Goal: Information Seeking & Learning: Learn about a topic

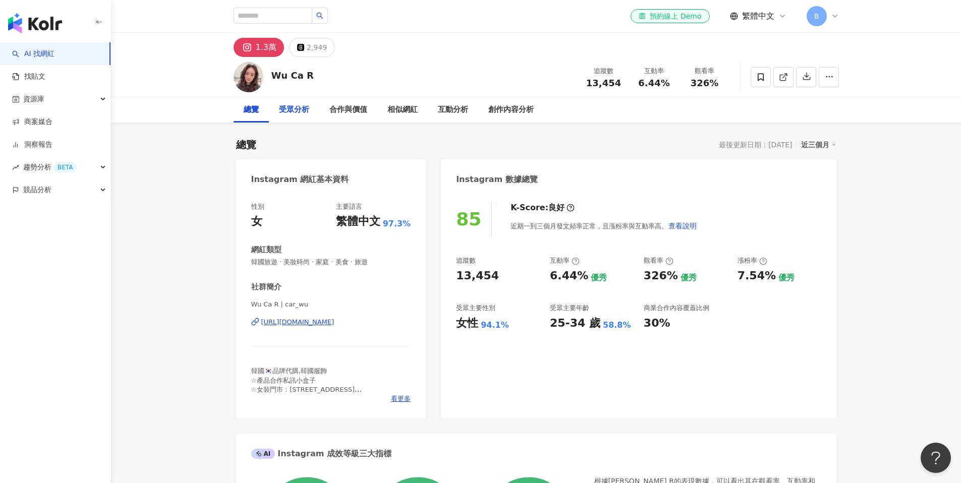
click at [290, 113] on div "受眾分析" at bounding box center [294, 110] width 30 height 12
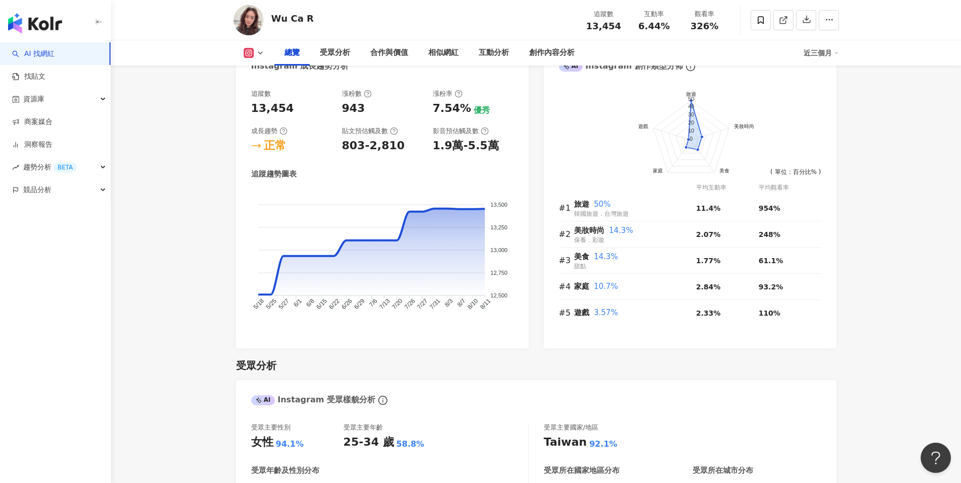
scroll to position [503, 0]
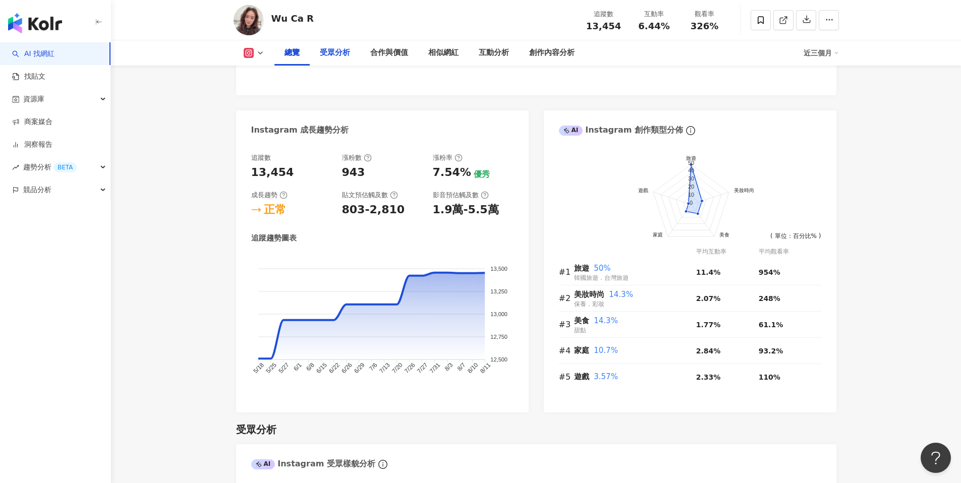
click at [345, 53] on div "受眾分析" at bounding box center [335, 53] width 30 height 12
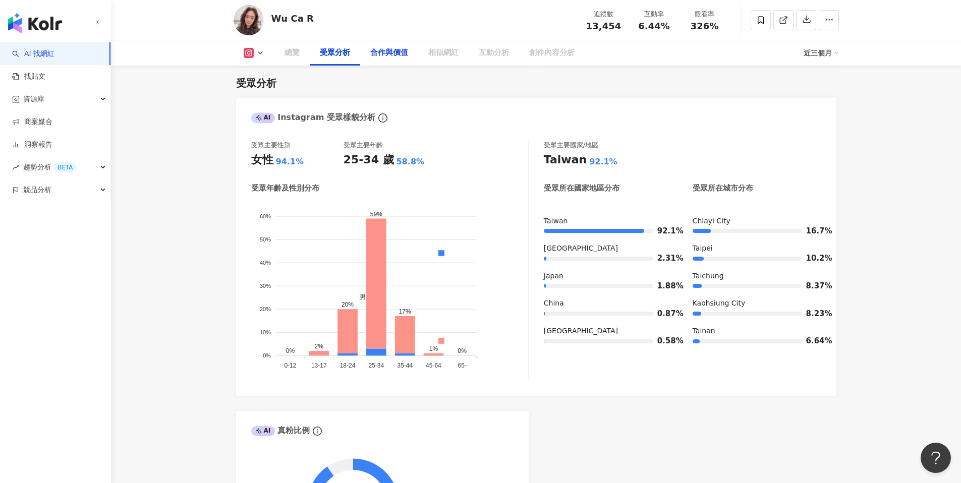
click at [387, 54] on div "合作與價值" at bounding box center [389, 53] width 38 height 12
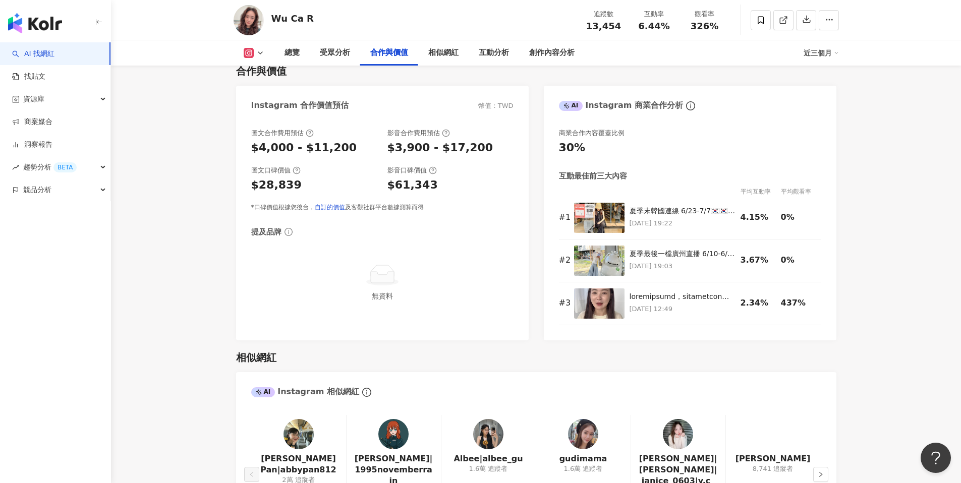
scroll to position [1380, 0]
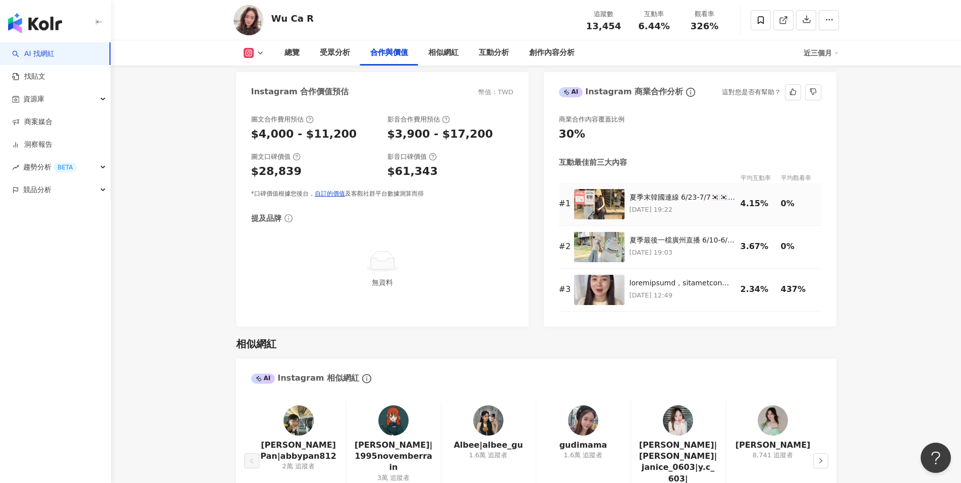
click at [628, 202] on td at bounding box center [601, 204] width 55 height 43
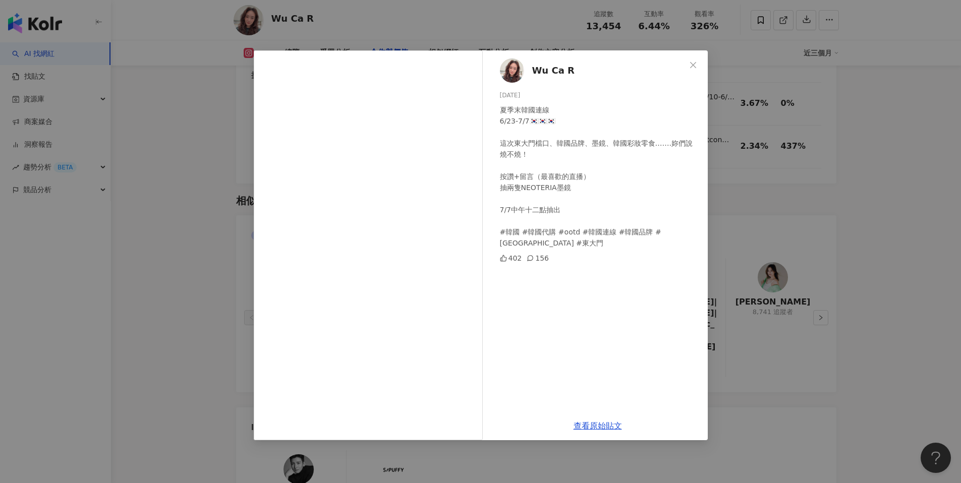
scroll to position [1530, 0]
click at [842, 187] on div "Wu Ca R [DATE] 夏季末韓國連線 6/23-7/7🇰🇷🇰🇷🇰🇷 這次東大門檔口、韓國品牌、墨鏡、韓國彩妝零食…….妳們說燒不燒！ 按讚+留言（最喜…" at bounding box center [480, 241] width 961 height 483
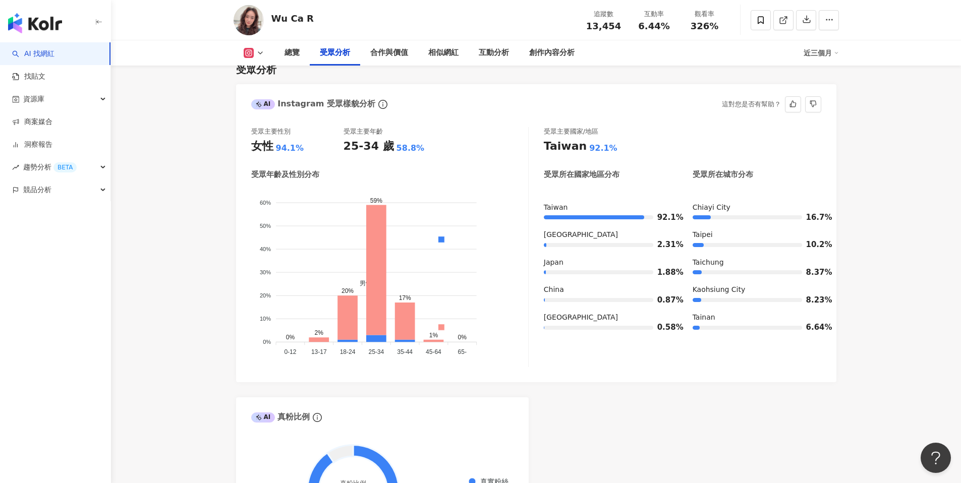
scroll to position [721, 0]
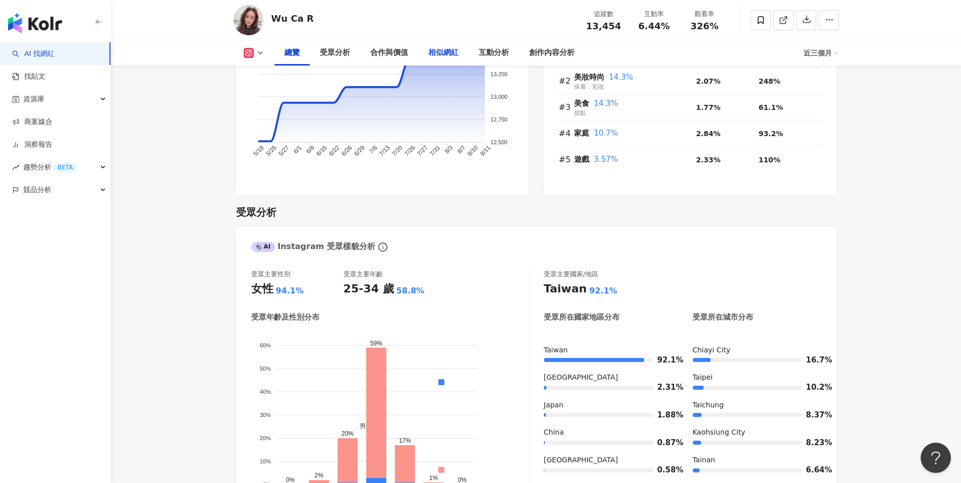
click at [455, 51] on div "相似網紅" at bounding box center [443, 53] width 30 height 12
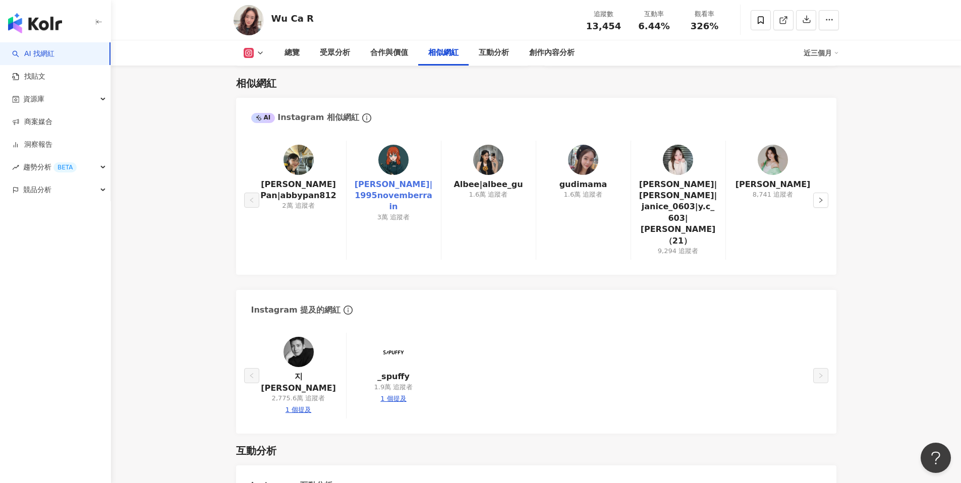
click at [393, 195] on link "[PERSON_NAME]|1995novemberrain" at bounding box center [394, 196] width 78 height 34
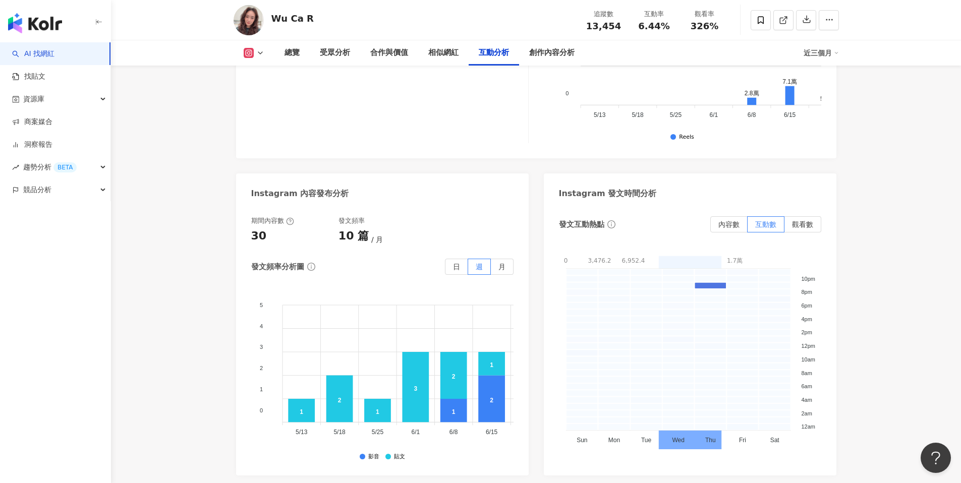
scroll to position [2593, 0]
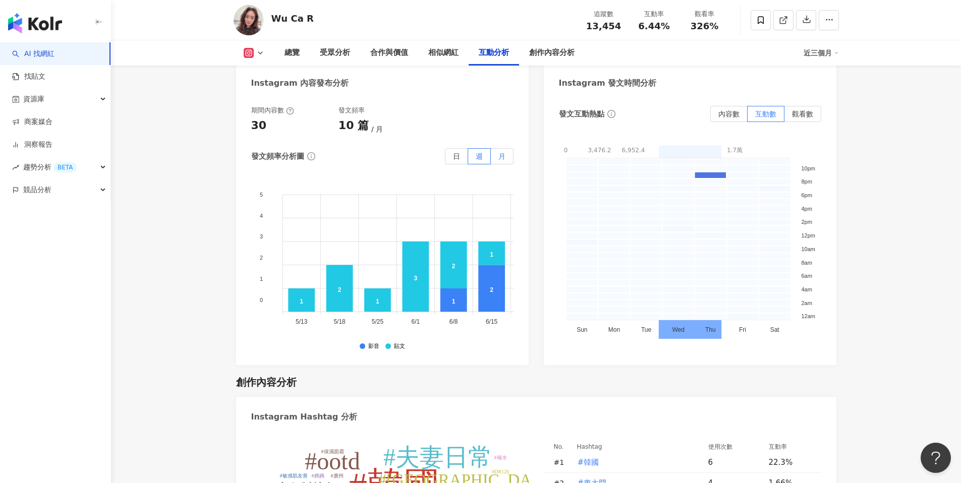
click at [506, 148] on label "月" at bounding box center [502, 156] width 23 height 16
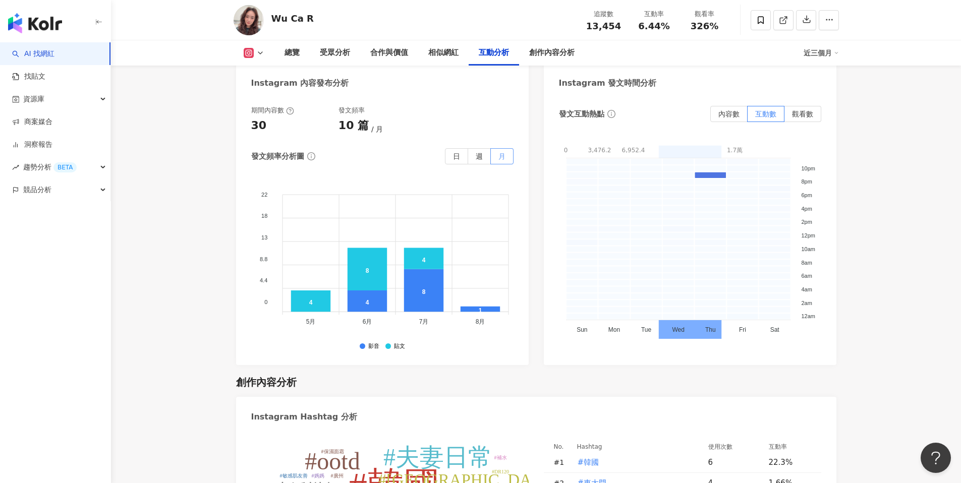
click at [491, 148] on label "月" at bounding box center [502, 156] width 23 height 16
click at [486, 148] on label "週" at bounding box center [479, 156] width 23 height 16
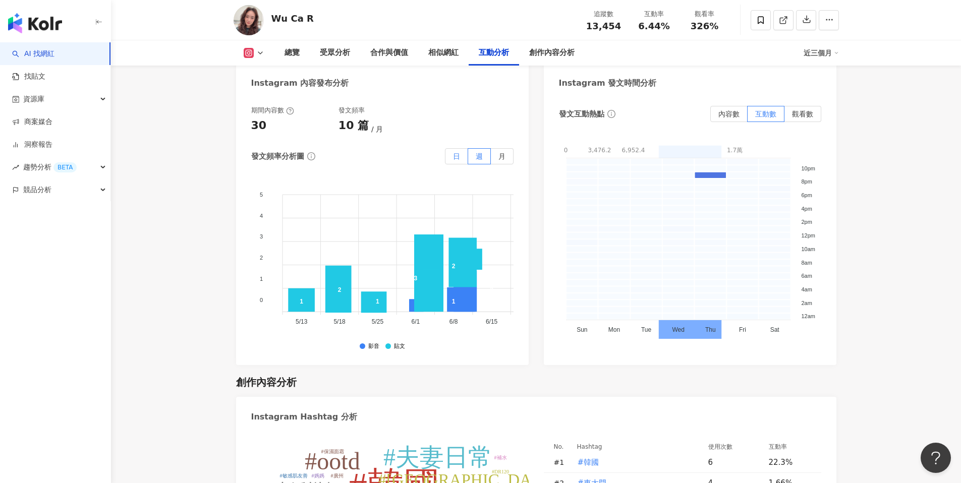
click at [459, 152] on span "日" at bounding box center [456, 156] width 7 height 8
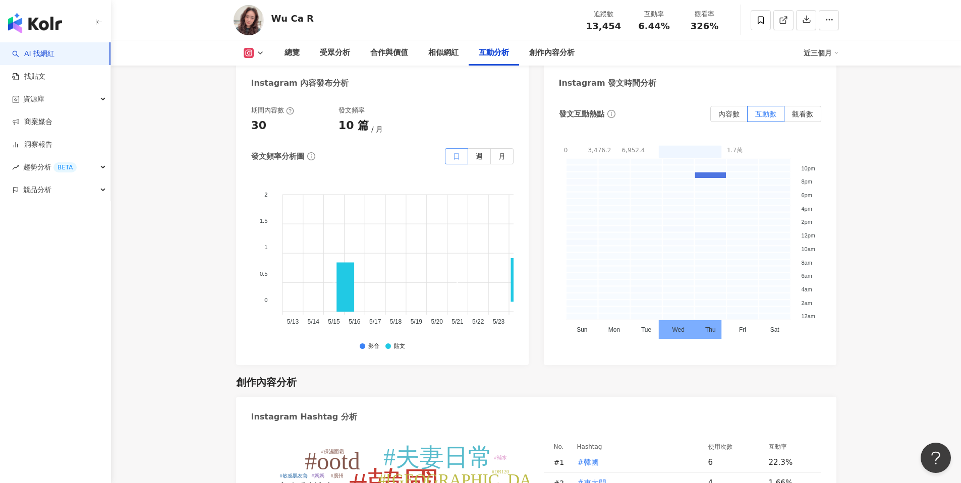
click at [457, 152] on span "日" at bounding box center [456, 156] width 7 height 8
click at [476, 152] on span "週" at bounding box center [479, 156] width 7 height 8
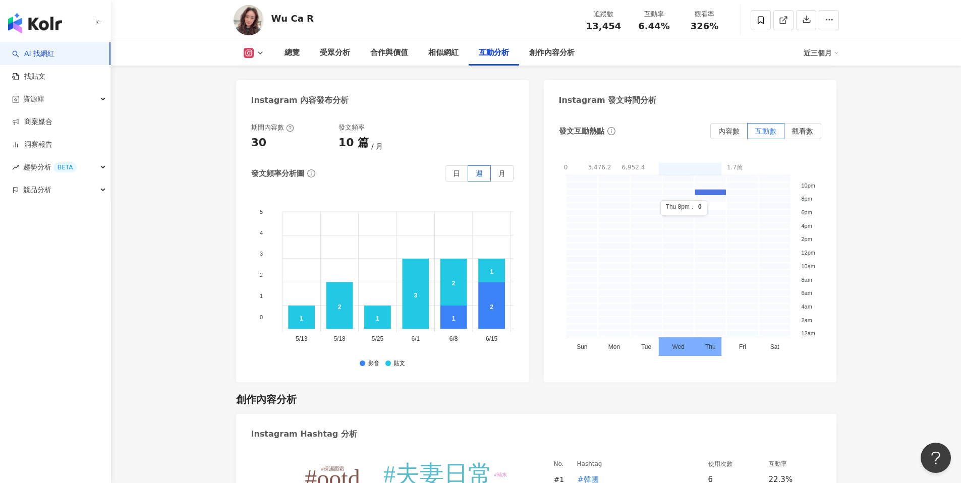
scroll to position [2522, 0]
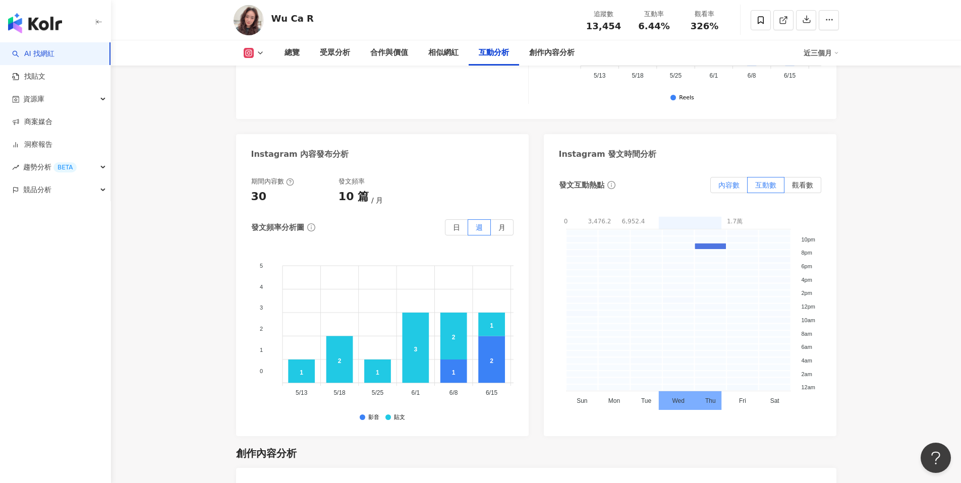
click at [734, 181] on span "內容數" at bounding box center [728, 185] width 21 height 8
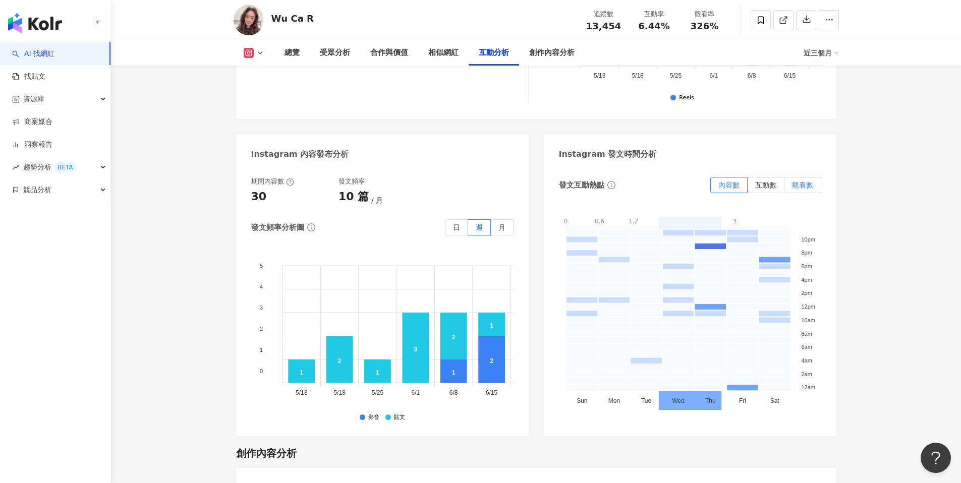
click at [806, 181] on span "觀看數" at bounding box center [802, 185] width 21 height 8
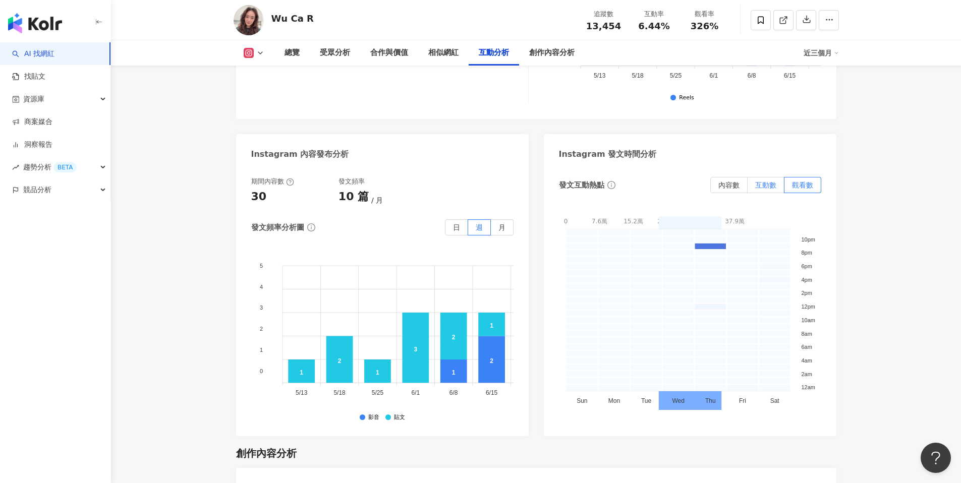
click at [775, 181] on span "互動數" at bounding box center [765, 185] width 21 height 8
click at [706, 243] on rect at bounding box center [710, 246] width 32 height 7
click at [714, 250] on rect at bounding box center [710, 253] width 32 height 7
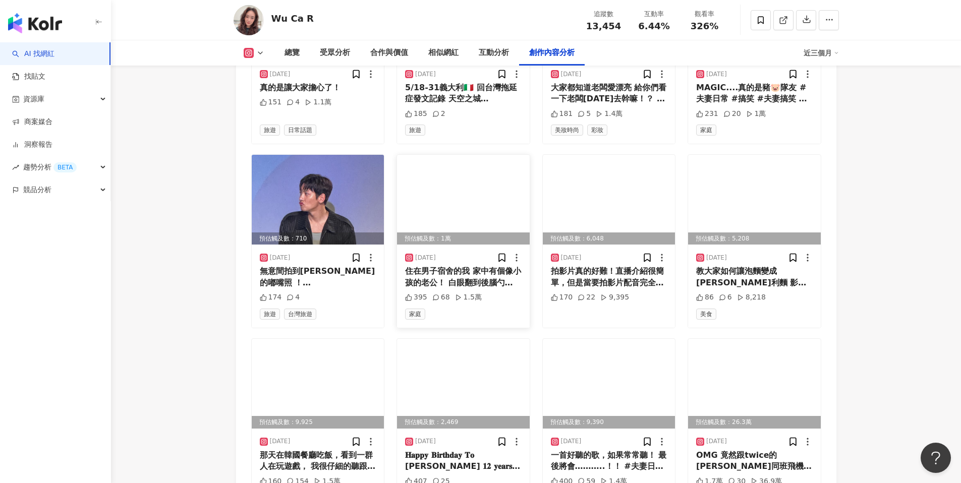
scroll to position [3460, 0]
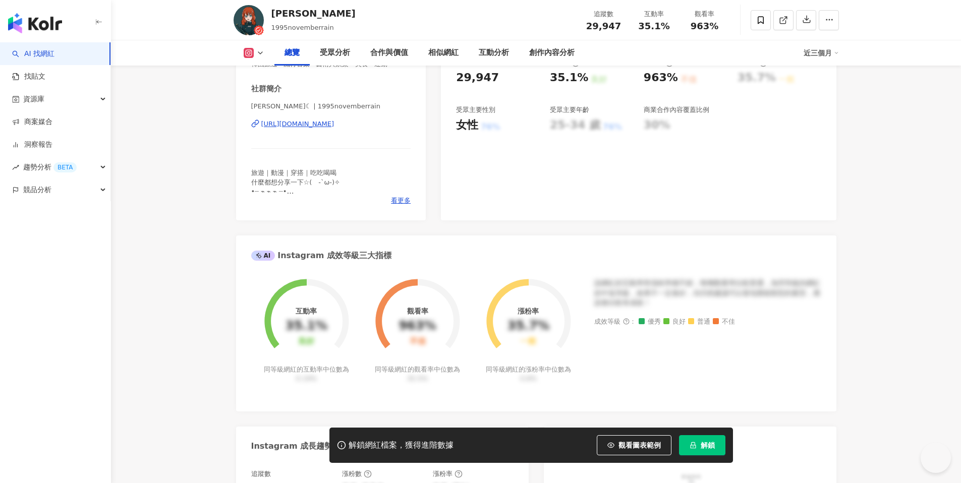
scroll to position [263, 0]
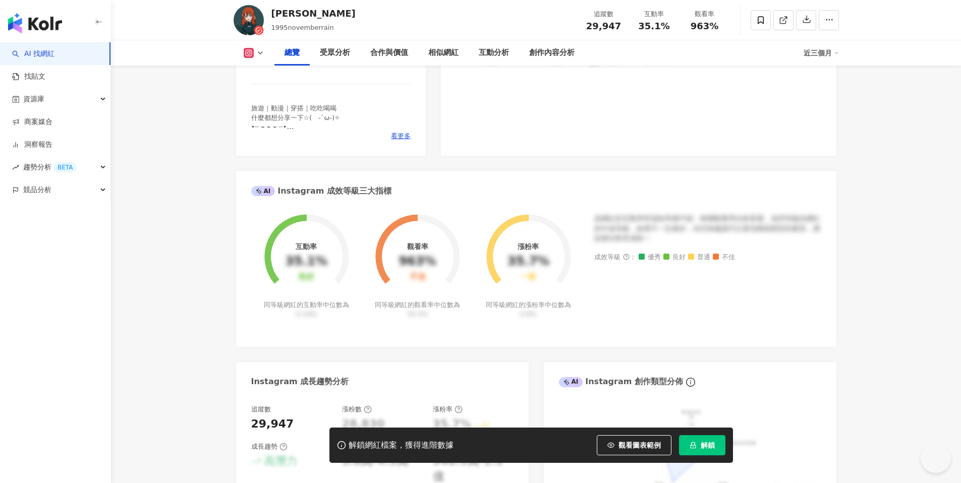
click at [713, 449] on span "解鎖" at bounding box center [708, 445] width 14 height 8
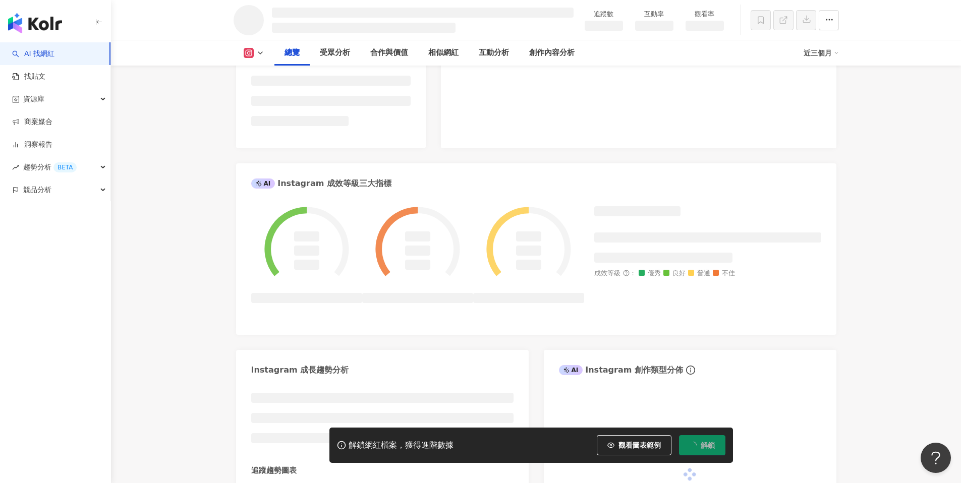
scroll to position [264, 0]
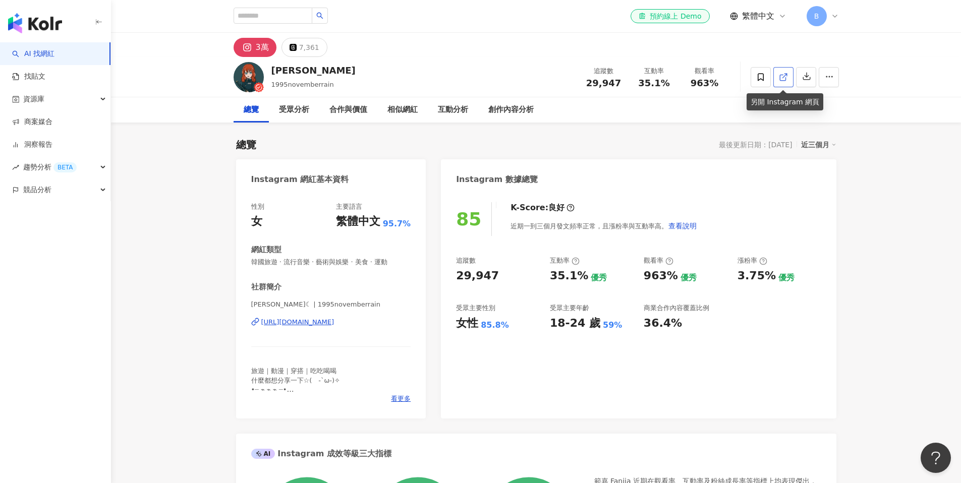
click at [783, 73] on icon at bounding box center [783, 77] width 9 height 9
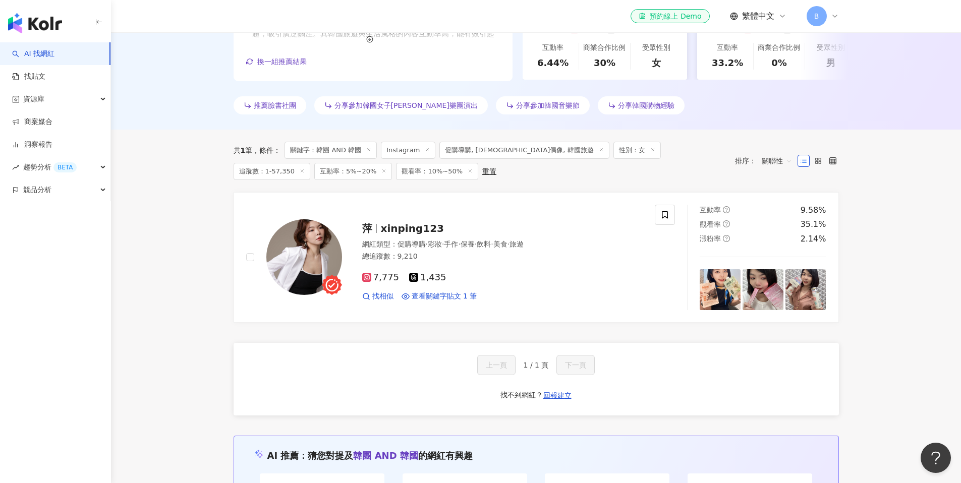
scroll to position [91, 0]
